Goal: Information Seeking & Learning: Compare options

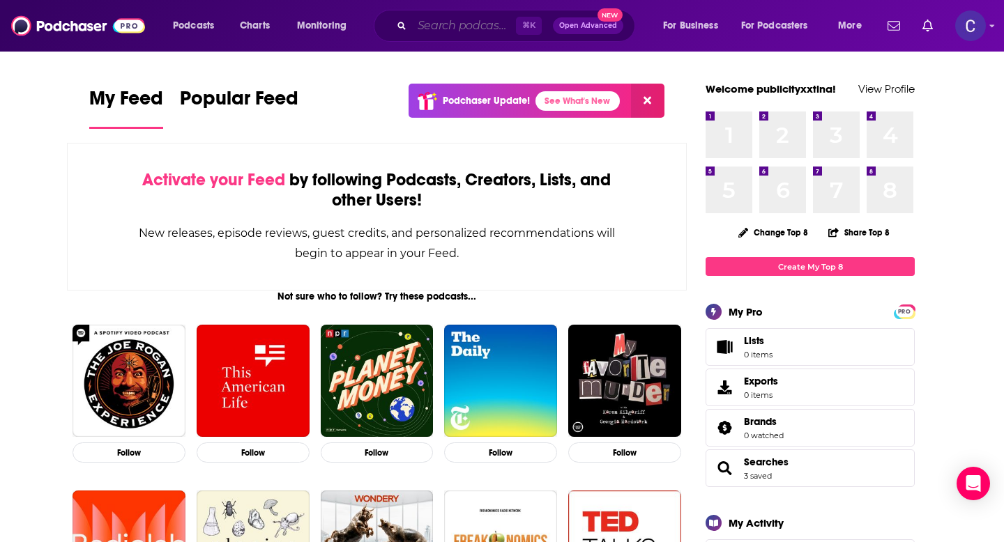
click at [453, 24] on input "Search podcasts, credits, & more..." at bounding box center [464, 26] width 104 height 22
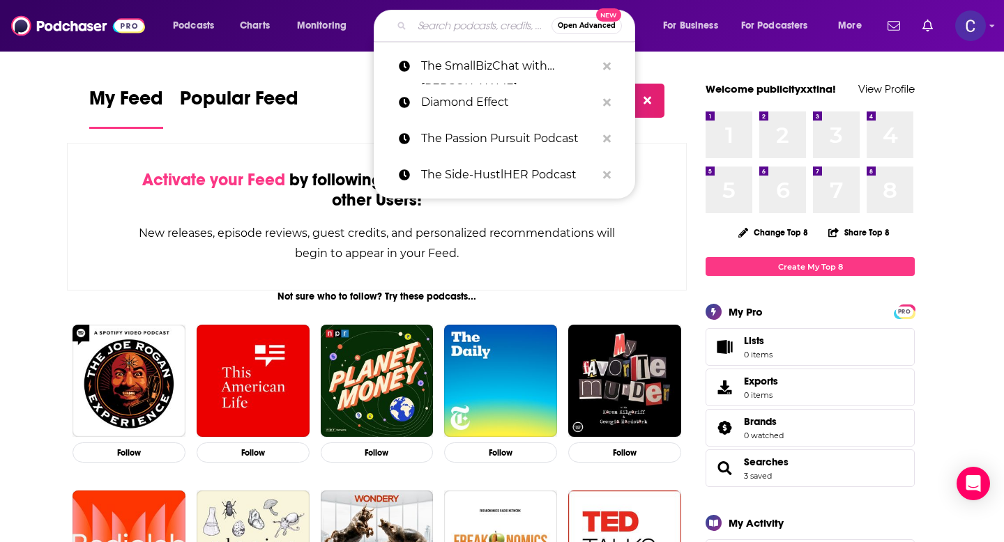
paste input "Strategic Counsel by ForthRight Business"
type input "Strategic Counsel by ForthRight Business"
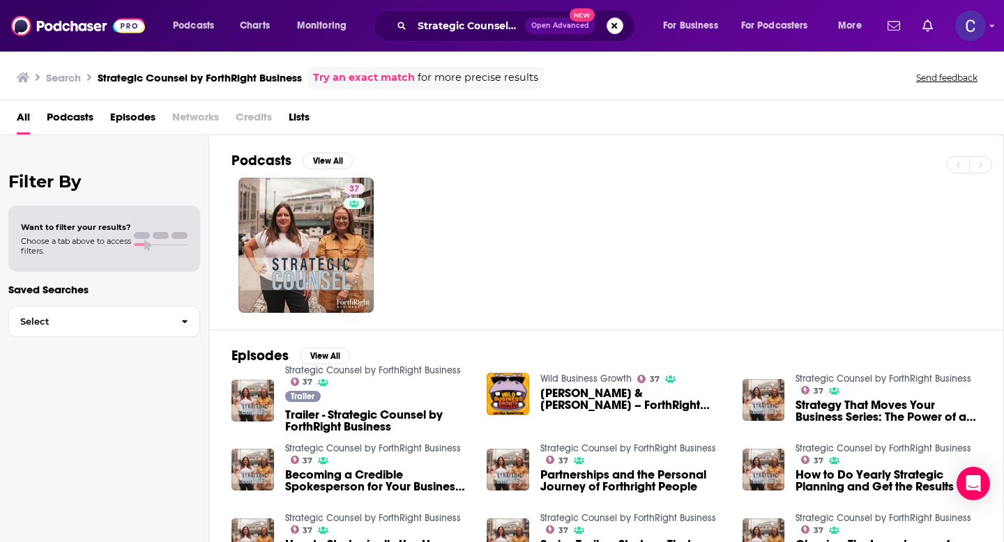
click at [612, 24] on button "Search podcasts, credits, & more..." at bounding box center [614, 25] width 17 height 17
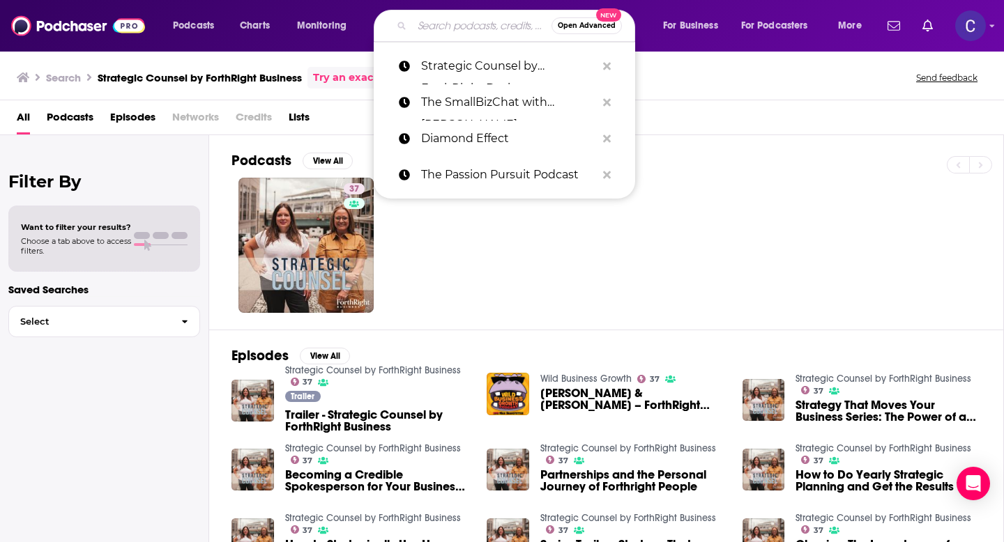
click at [474, 25] on input "Search podcasts, credits, & more..." at bounding box center [481, 26] width 139 height 22
paste input "No Bollocks with [PERSON_NAME]"
type input "No Bollocks with [PERSON_NAME]"
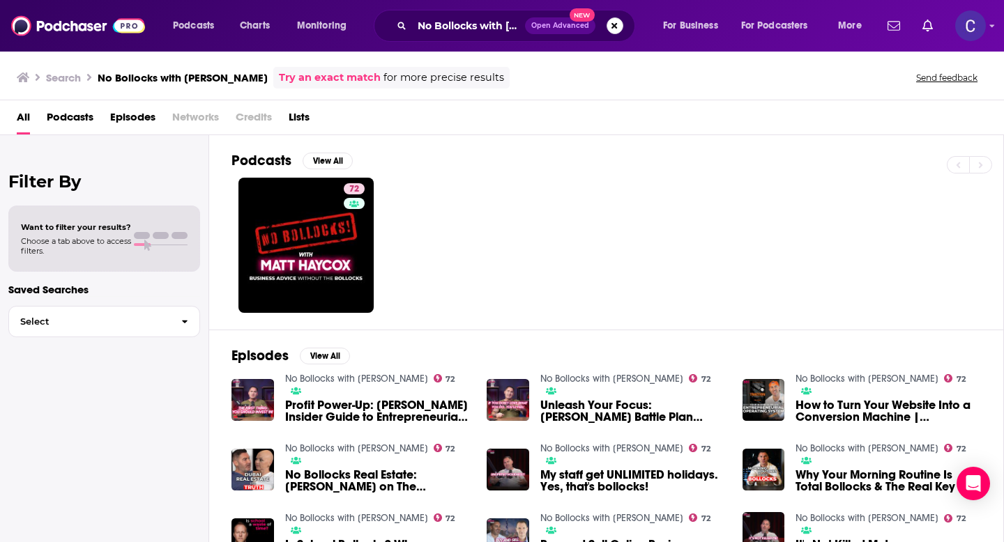
click at [612, 27] on button "Search podcasts, credits, & more..." at bounding box center [614, 25] width 17 height 17
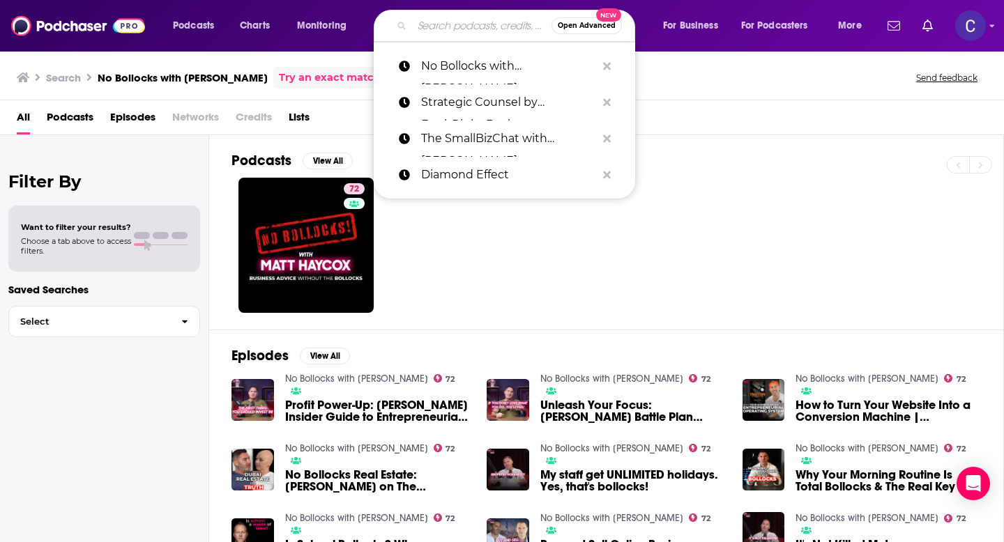
click at [480, 27] on input "Search podcasts, credits, & more..." at bounding box center [481, 26] width 139 height 22
paste input "The Hospitality Edge"
type input "The Hospitality Edge"
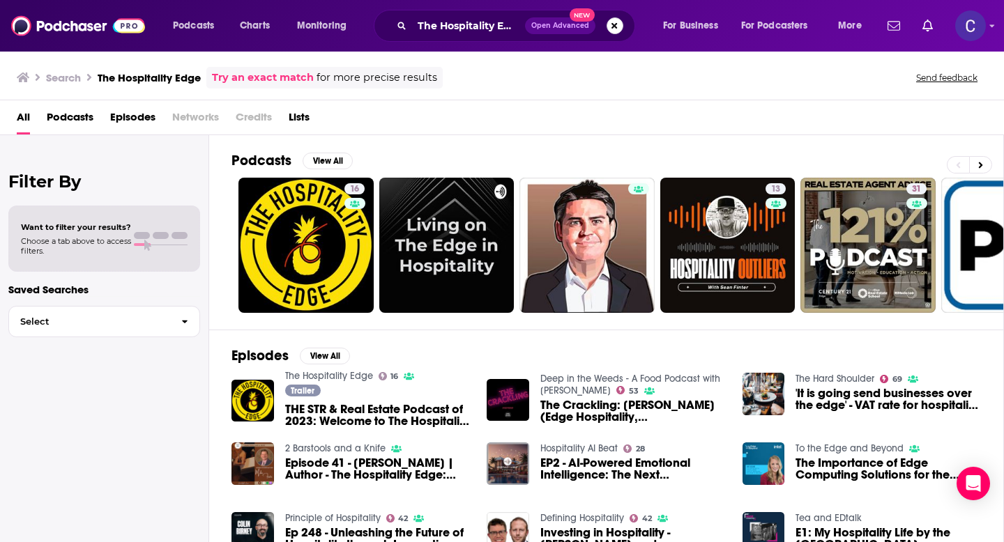
click at [620, 29] on button "Search podcasts, credits, & more..." at bounding box center [614, 25] width 17 height 17
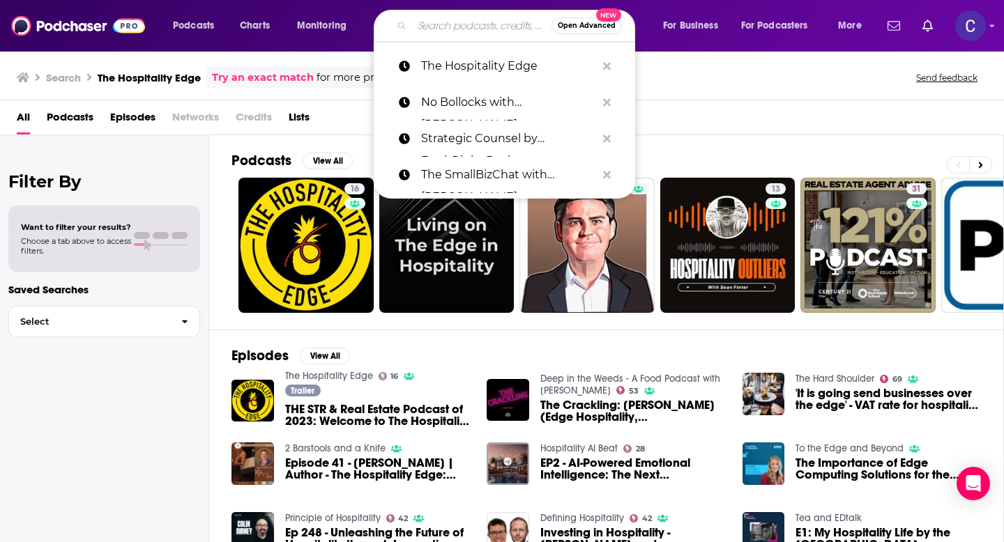
click at [488, 30] on input "Search podcasts, credits, & more..." at bounding box center [481, 26] width 139 height 22
paste input "The Art Of Hospitality"
type input "The Art Of Hospitality"
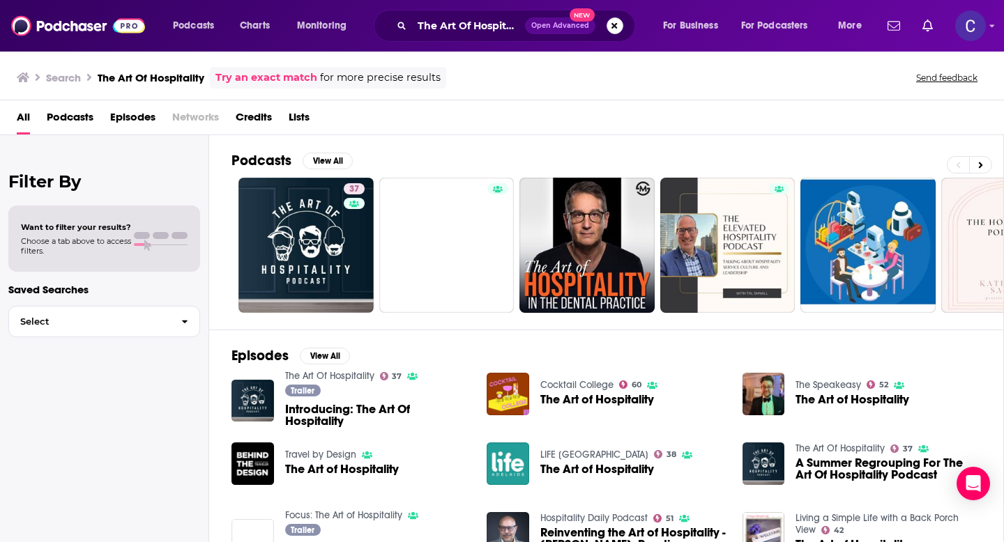
click at [613, 31] on button "Search podcasts, credits, & more..." at bounding box center [614, 25] width 17 height 17
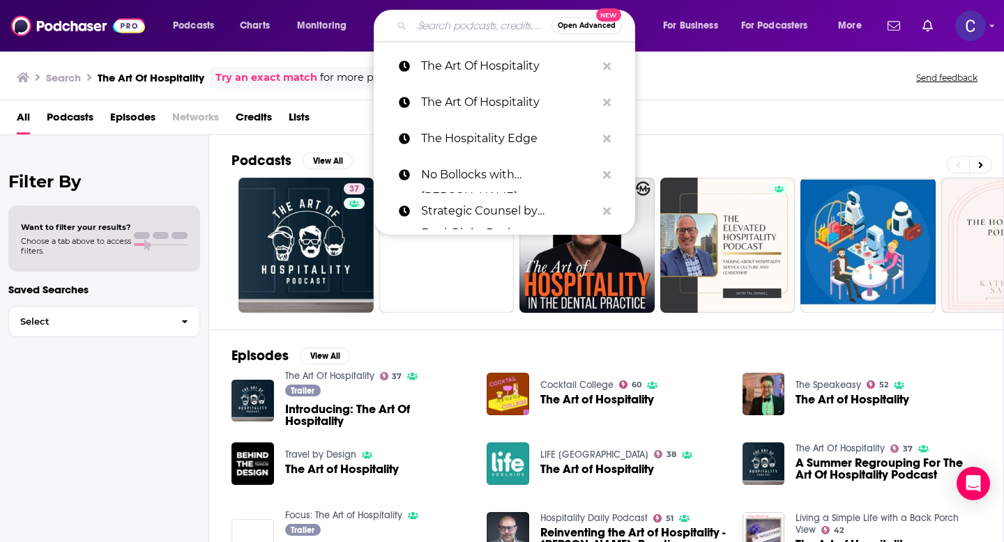
click at [468, 26] on input "Search podcasts, credits, & more..." at bounding box center [481, 26] width 139 height 22
paste input "The Wealthy Entrepreneur"
type input "The Wealthy Entrepreneur"
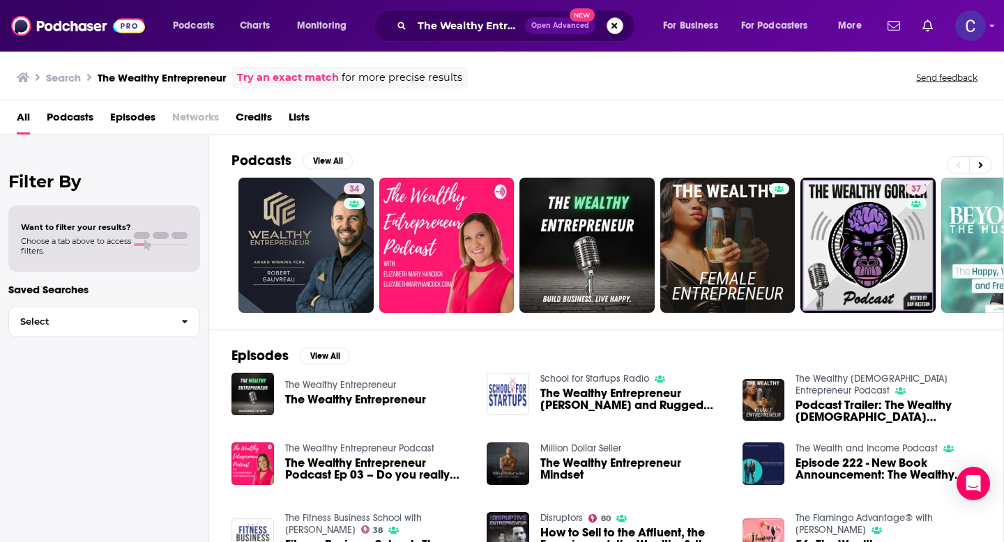
click at [621, 27] on button "Search podcasts, credits, & more..." at bounding box center [614, 25] width 17 height 17
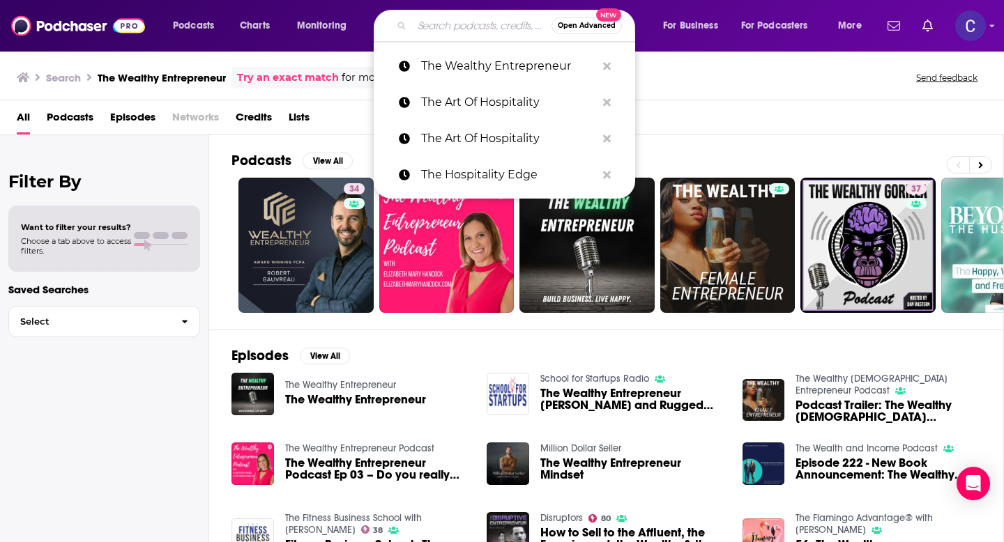
click at [487, 30] on input "Search podcasts, credits, & more..." at bounding box center [481, 26] width 139 height 22
paste input "Hotel Investor"
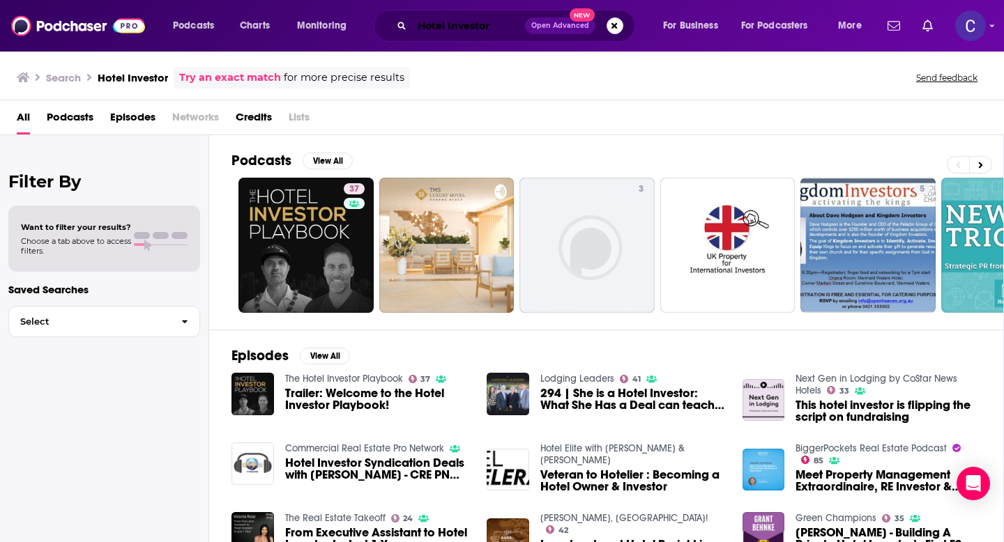
click at [498, 22] on input "Hotel Investor" at bounding box center [468, 26] width 113 height 22
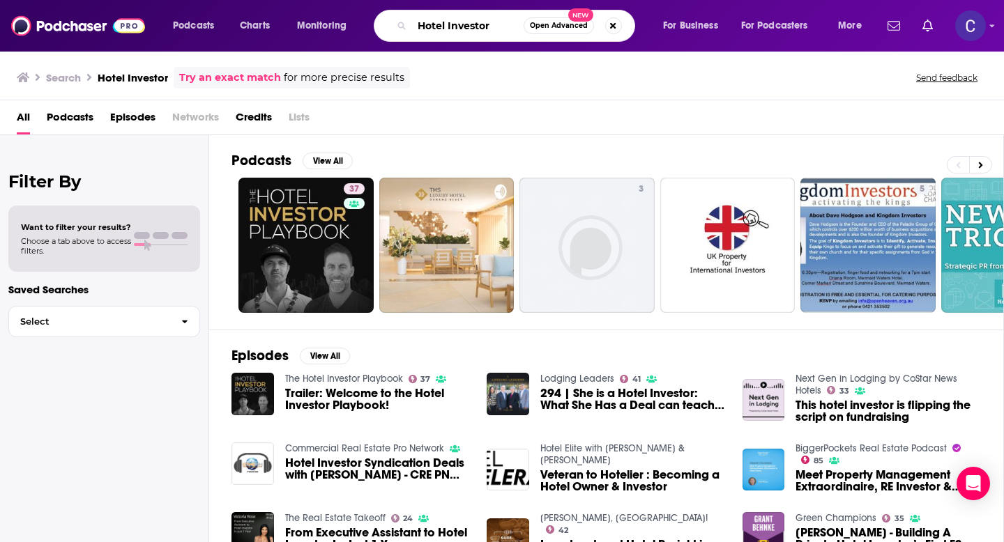
drag, startPoint x: 496, startPoint y: 26, endPoint x: 390, endPoint y: 26, distance: 106.7
click at [390, 26] on div "Hotel Investor Open Advanced New" at bounding box center [504, 26] width 261 height 32
paste input "Ignite: Conversations on Startups, Venture Capital, Tech, Future, and Society"
type input "Ignite: Conversations on Startups, Venture Capital, Tech, Future, and Society"
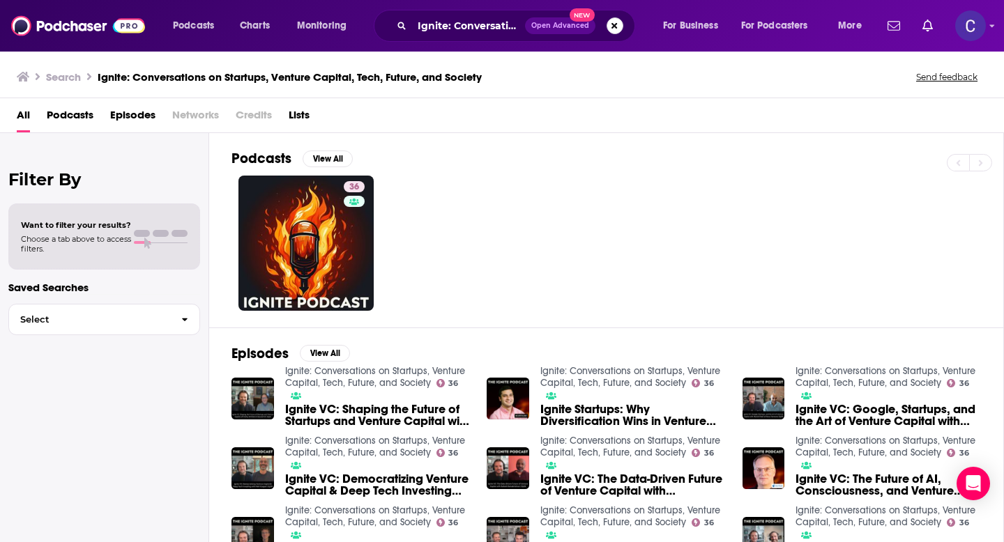
click at [611, 29] on button "Search podcasts, credits, & more..." at bounding box center [614, 25] width 17 height 17
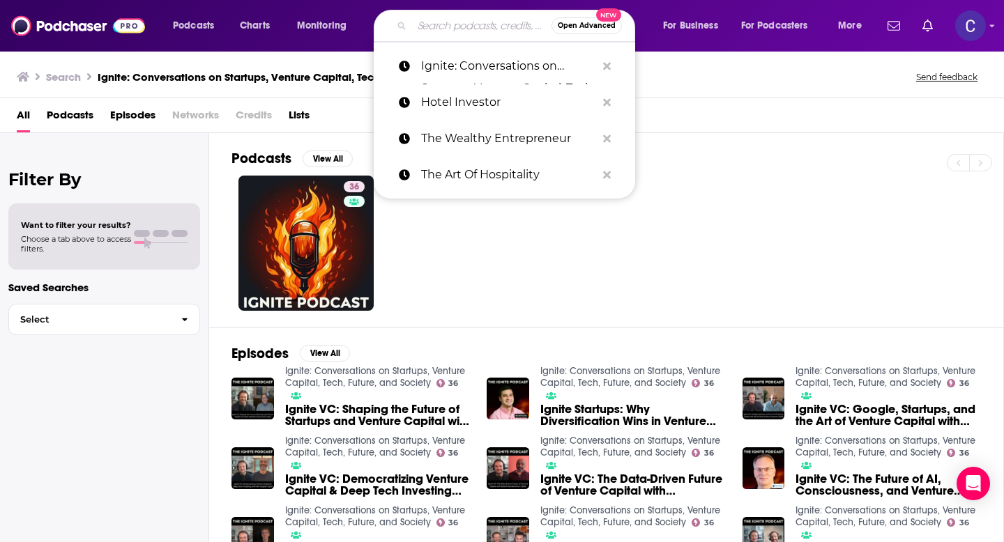
click at [500, 29] on input "Search podcasts, credits, & more..." at bounding box center [481, 26] width 139 height 22
paste input "AI-Powered Marketing"
type input "AI-Powered Marketing"
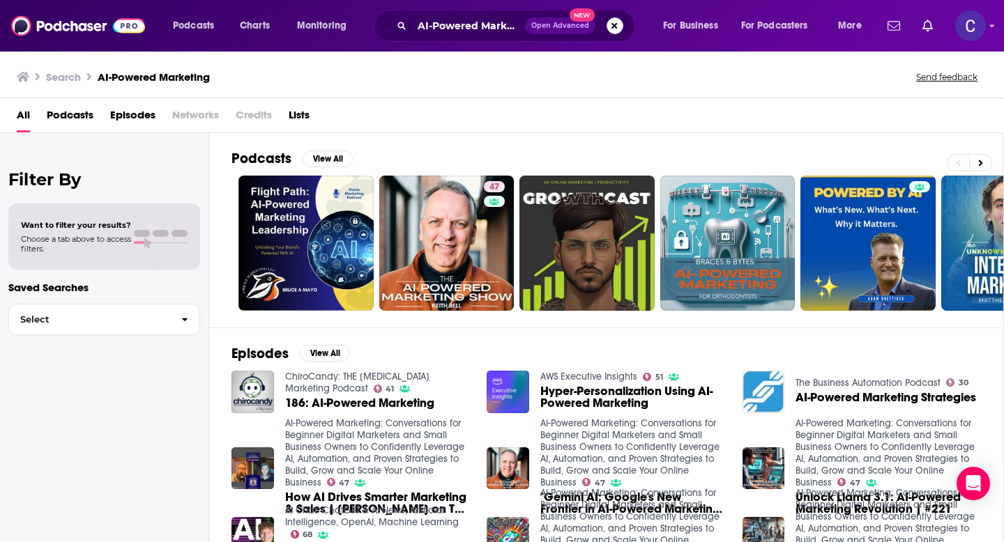
click at [611, 27] on button "Search podcasts, credits, & more..." at bounding box center [614, 25] width 17 height 17
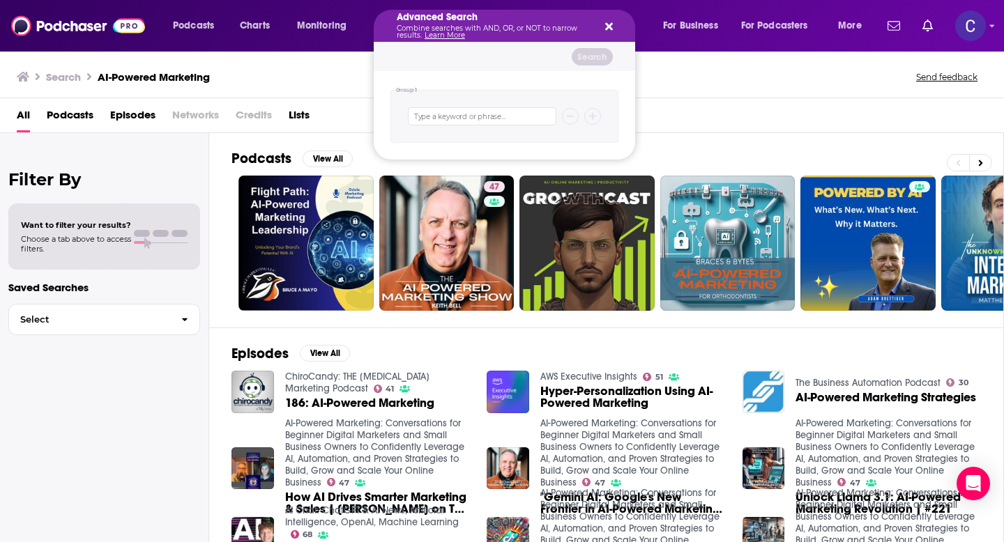
click at [606, 20] on button "Search podcasts, credits, & more..." at bounding box center [606, 25] width 11 height 11
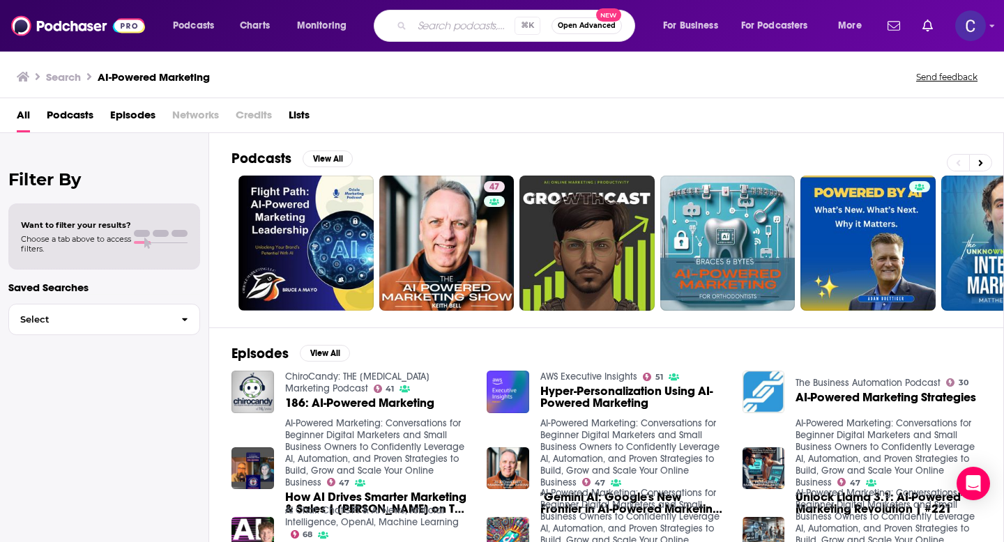
click at [437, 24] on input "Search podcasts, credits, & more..." at bounding box center [463, 26] width 102 height 22
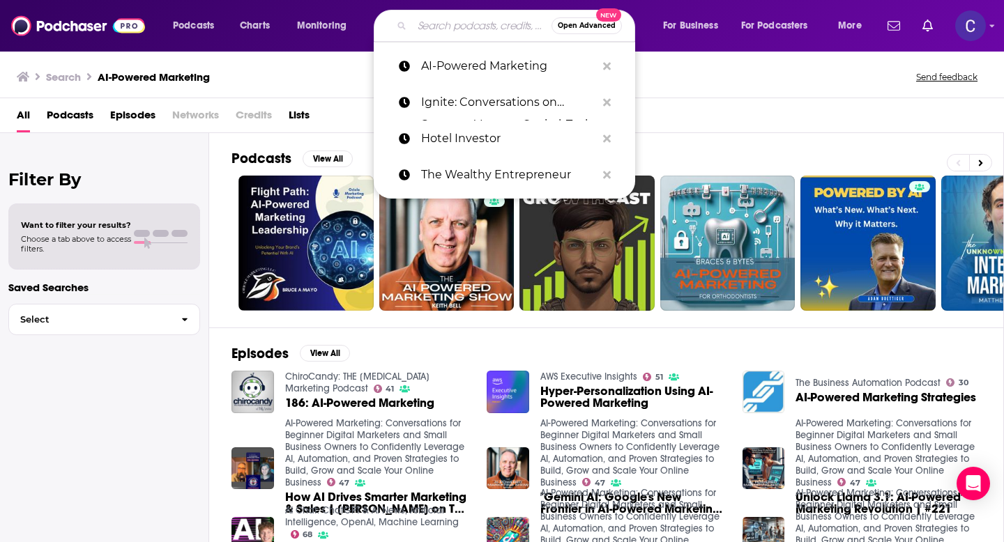
paste input "SaaS Fuel"
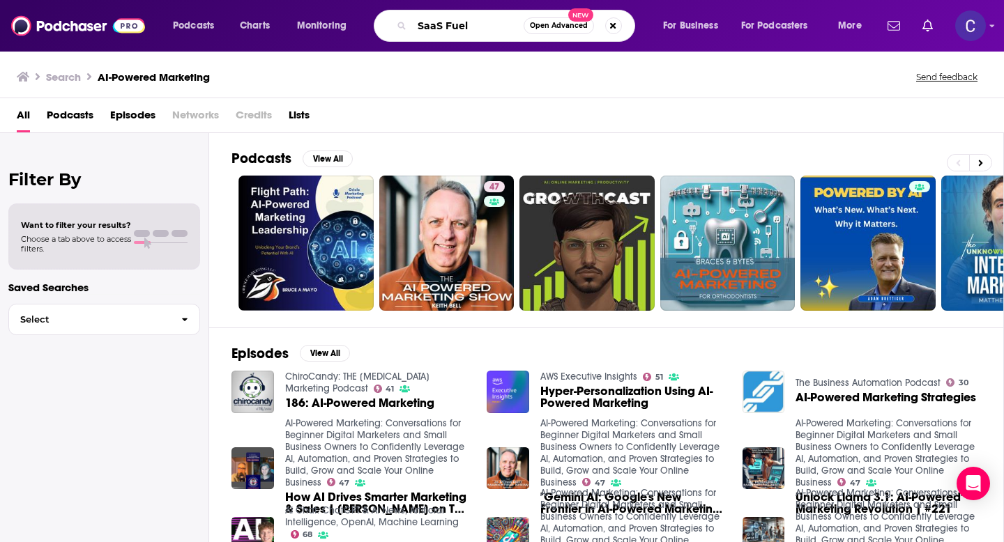
type input "SaaS Fuel"
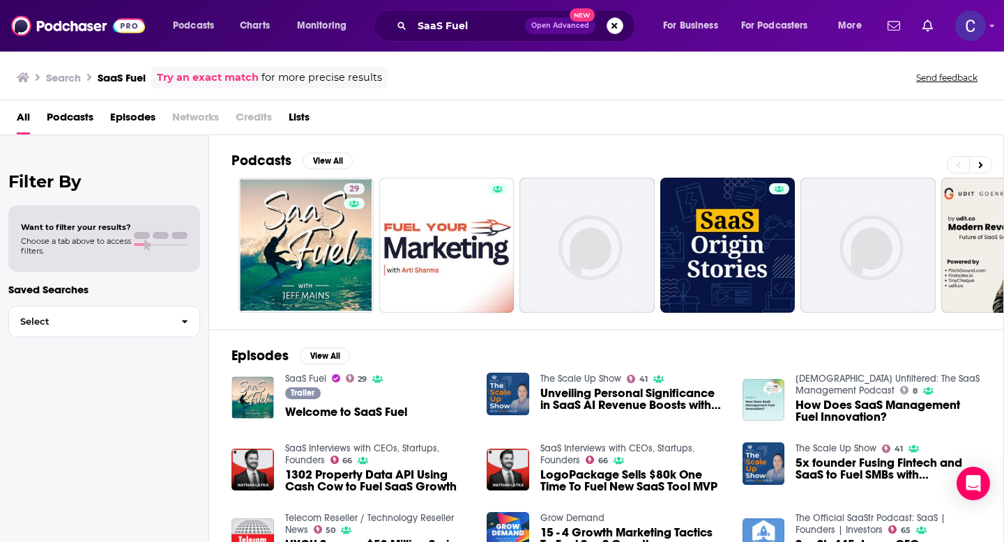
click at [613, 22] on button "Search podcasts, credits, & more..." at bounding box center [614, 25] width 17 height 17
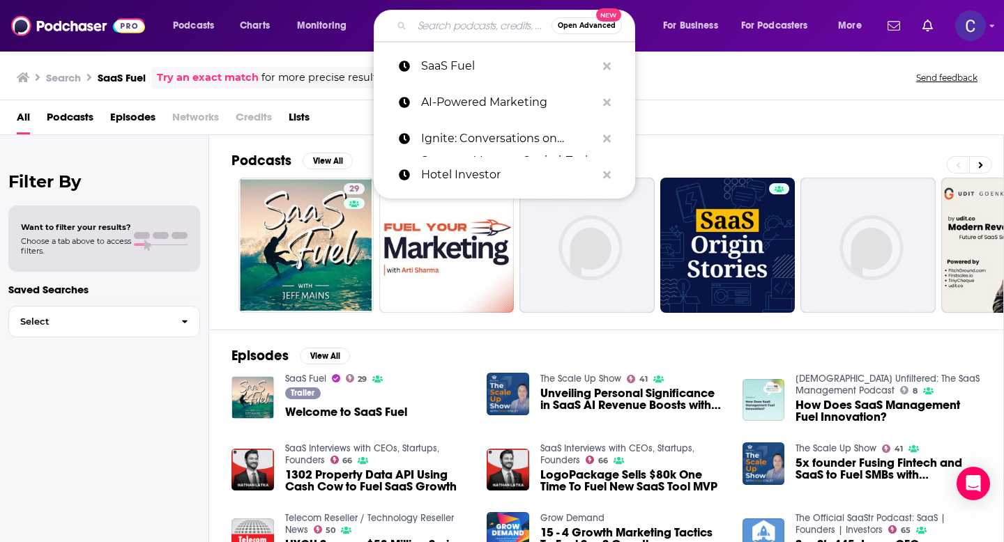
click at [421, 24] on input "Search podcasts, credits, & more..." at bounding box center [481, 26] width 139 height 22
paste input "Imperfect Marketing"
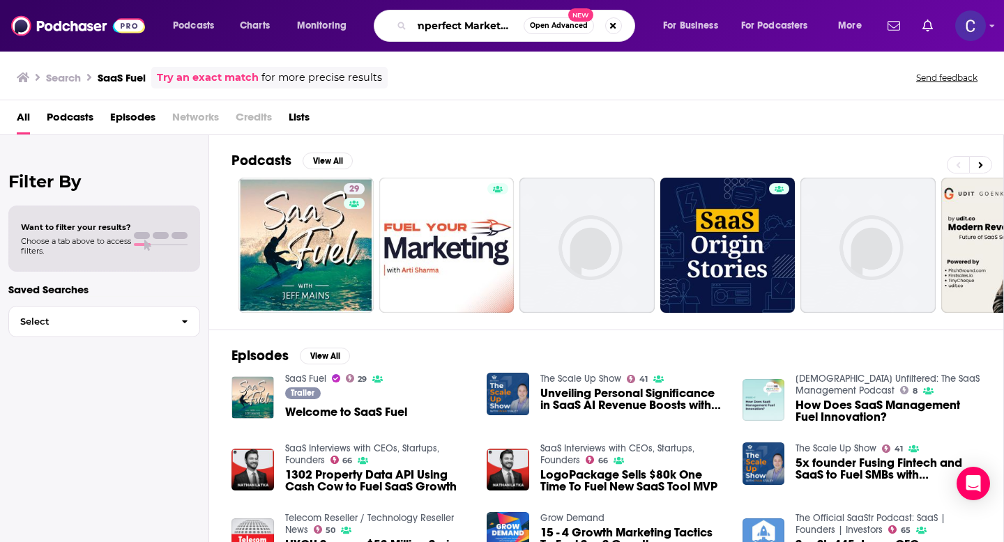
type input "Imperfect Marketing"
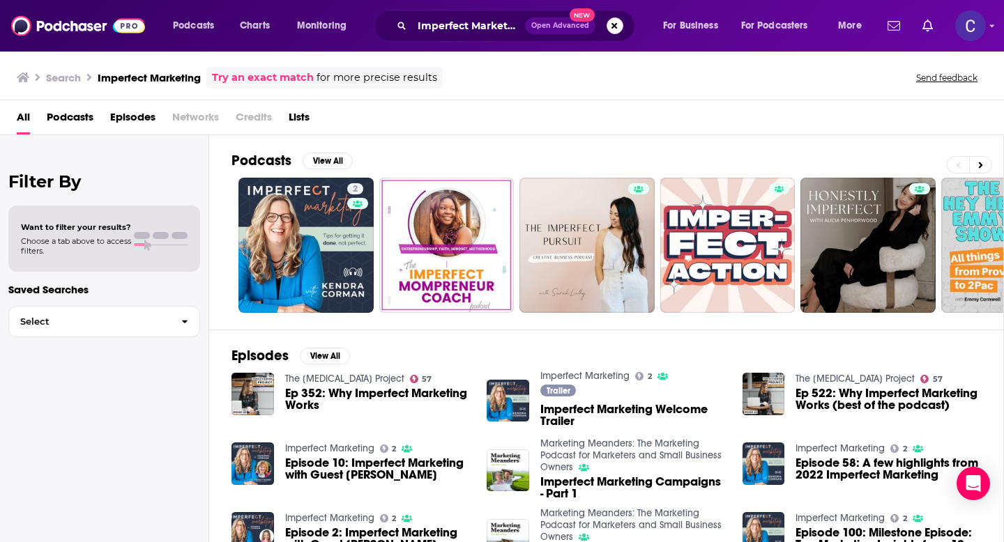
click at [618, 29] on button "Search podcasts, credits, & more..." at bounding box center [614, 25] width 17 height 17
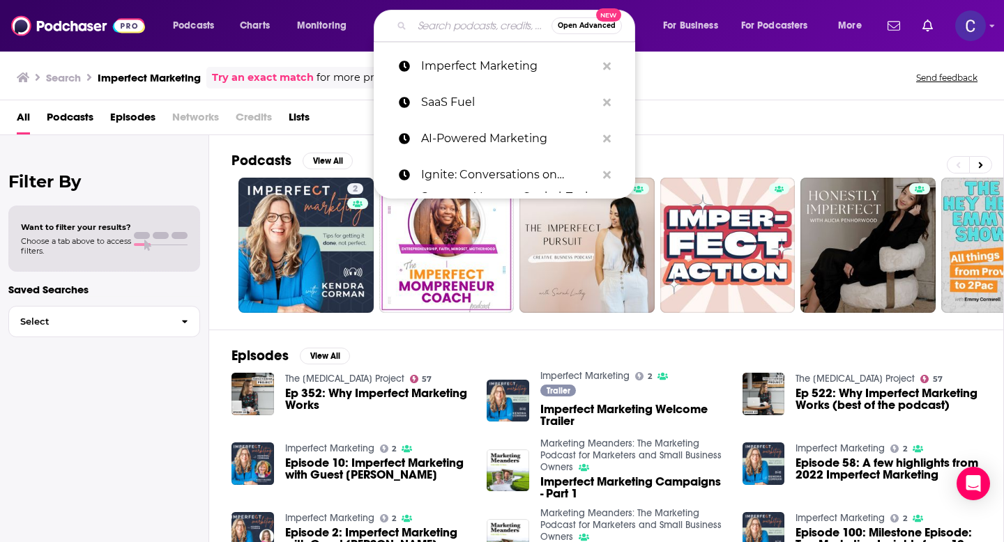
click at [486, 30] on input "Search podcasts, credits, & more..." at bounding box center [481, 26] width 139 height 22
paste input "Closing Time: quick insights from sales & marketing experts"
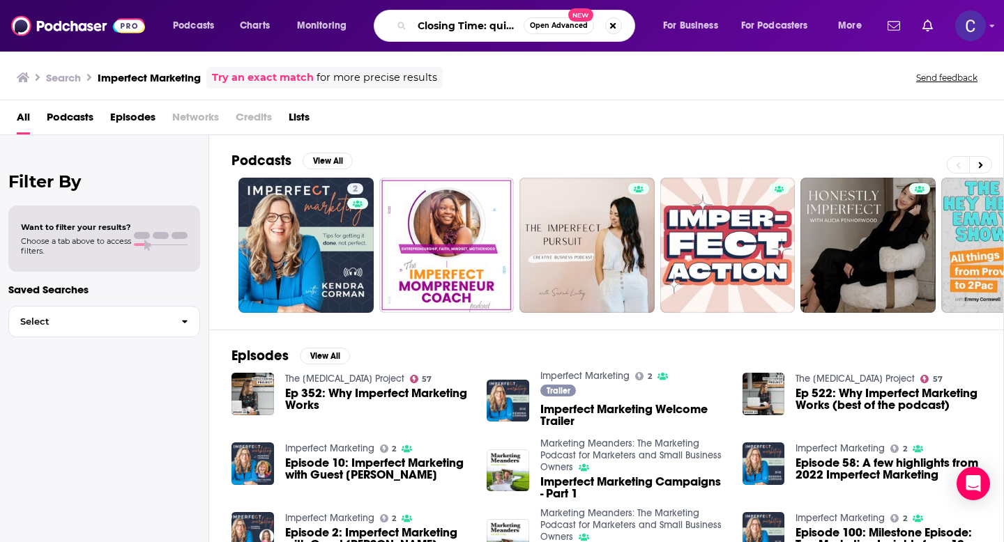
scroll to position [0, 208]
type input "Closing Time: quick insights from sales & marketing experts"
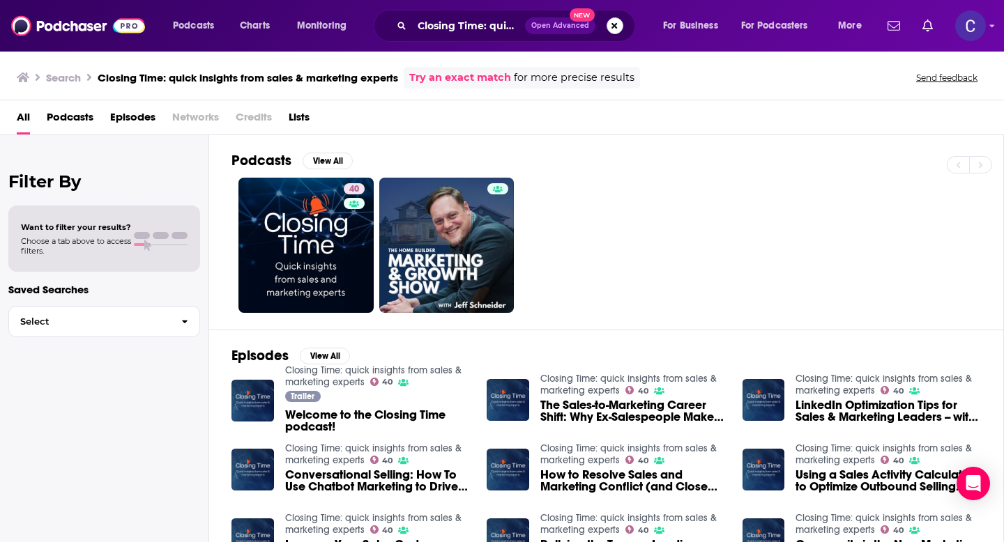
click at [611, 24] on button "Search podcasts, credits, & more..." at bounding box center [614, 25] width 17 height 17
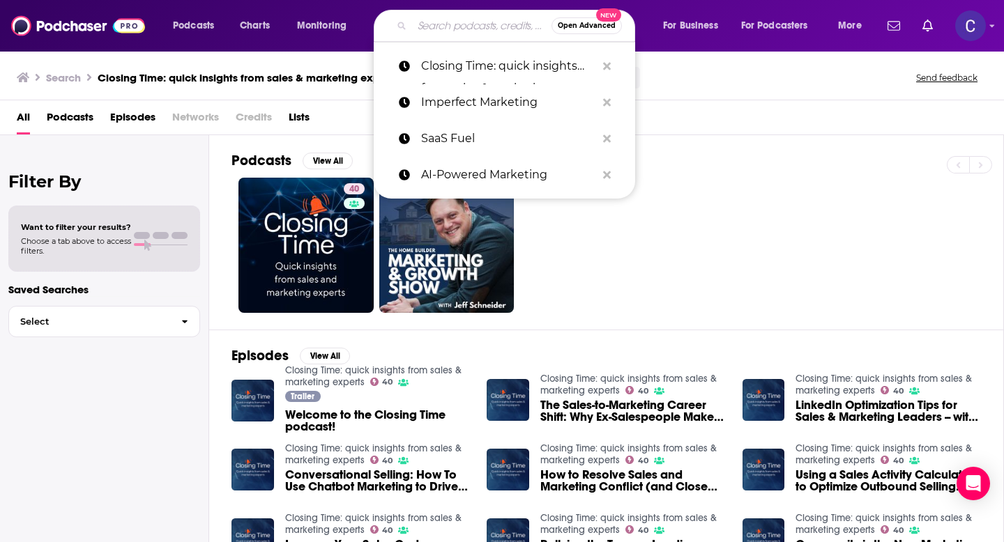
click at [479, 23] on input "Search podcasts, credits, & more..." at bounding box center [481, 26] width 139 height 22
paste input "Internet Marketing Secrets (From The Best SEO Podcast"
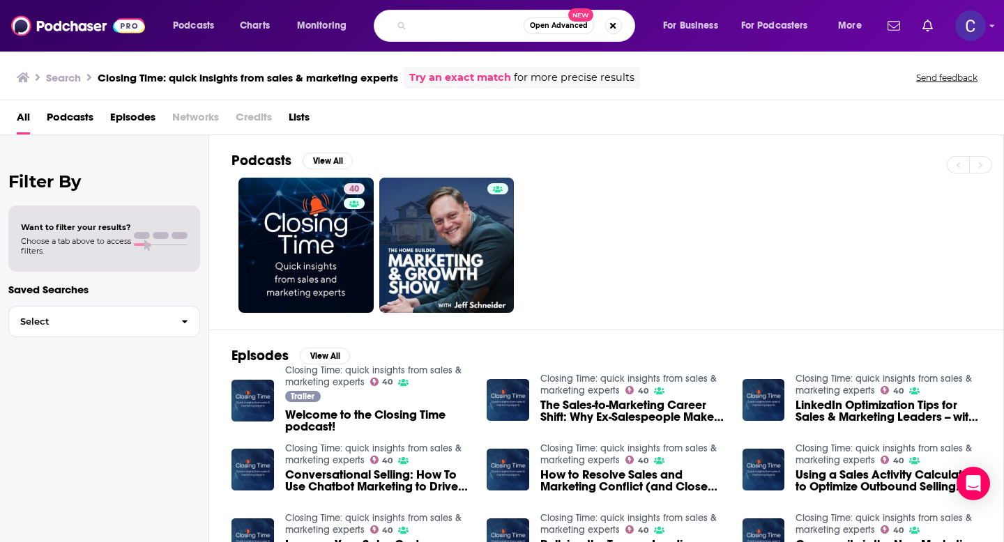
type input "Internet Marketing Secrets (From The Best SEO Podcast"
